Goal: Task Accomplishment & Management: Manage account settings

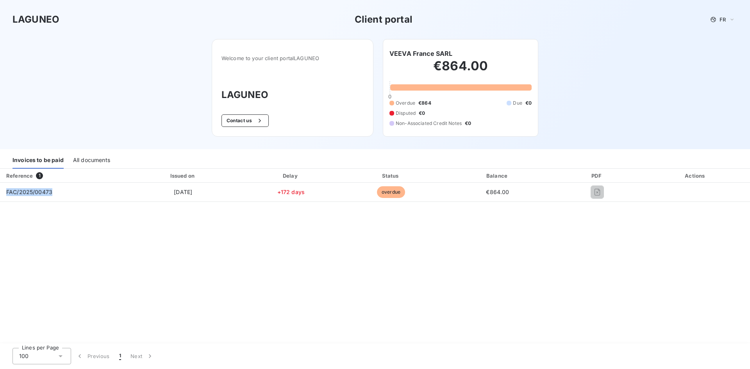
drag, startPoint x: 58, startPoint y: 190, endPoint x: -2, endPoint y: 185, distance: 60.3
click at [0, 185] on html "LAGUNEO Client portal FR Welcome to your client portal LAGUNEO LAGUNEO Contact …" at bounding box center [375, 184] width 750 height 369
copy table "Reference 1 Issued on Delay Status Balance PDF Actions FAC/2025/00473"
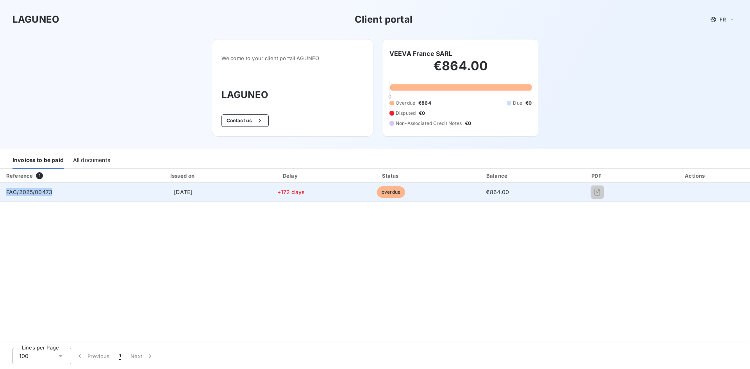
click at [22, 192] on span "FAC/2025/00473" at bounding box center [29, 192] width 46 height 7
